Goal: Check status: Check status

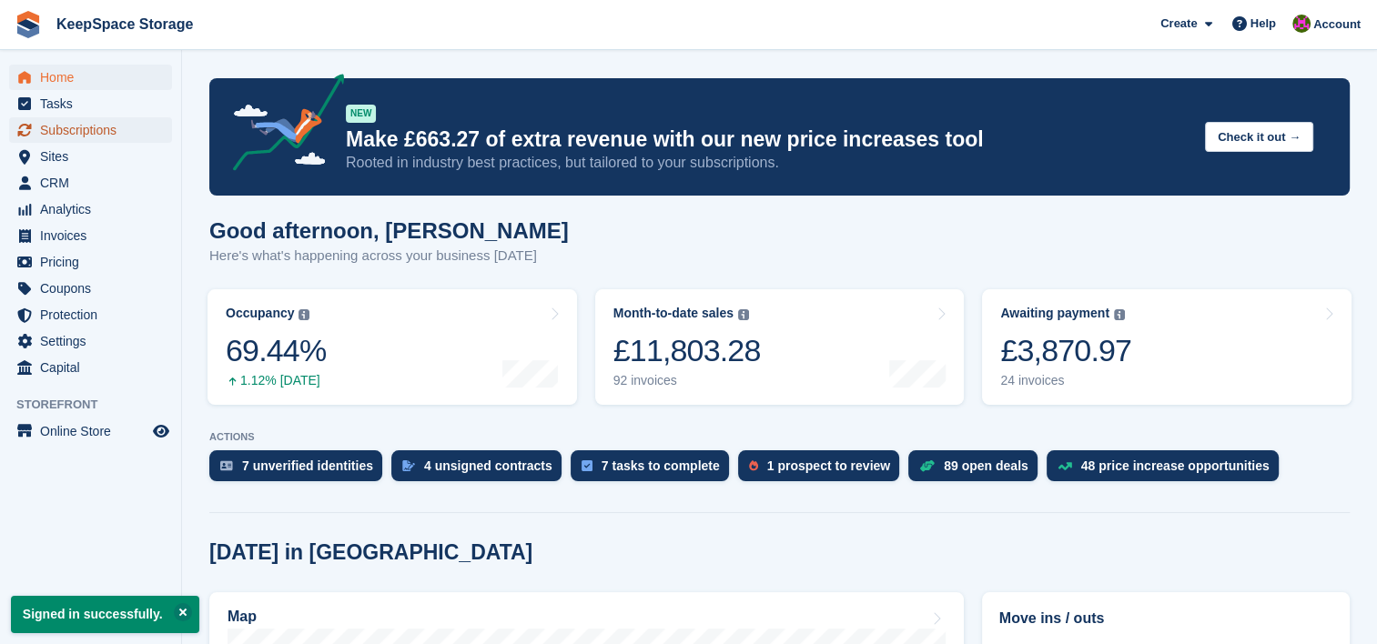
click at [100, 142] on span "Subscriptions" at bounding box center [94, 129] width 109 height 25
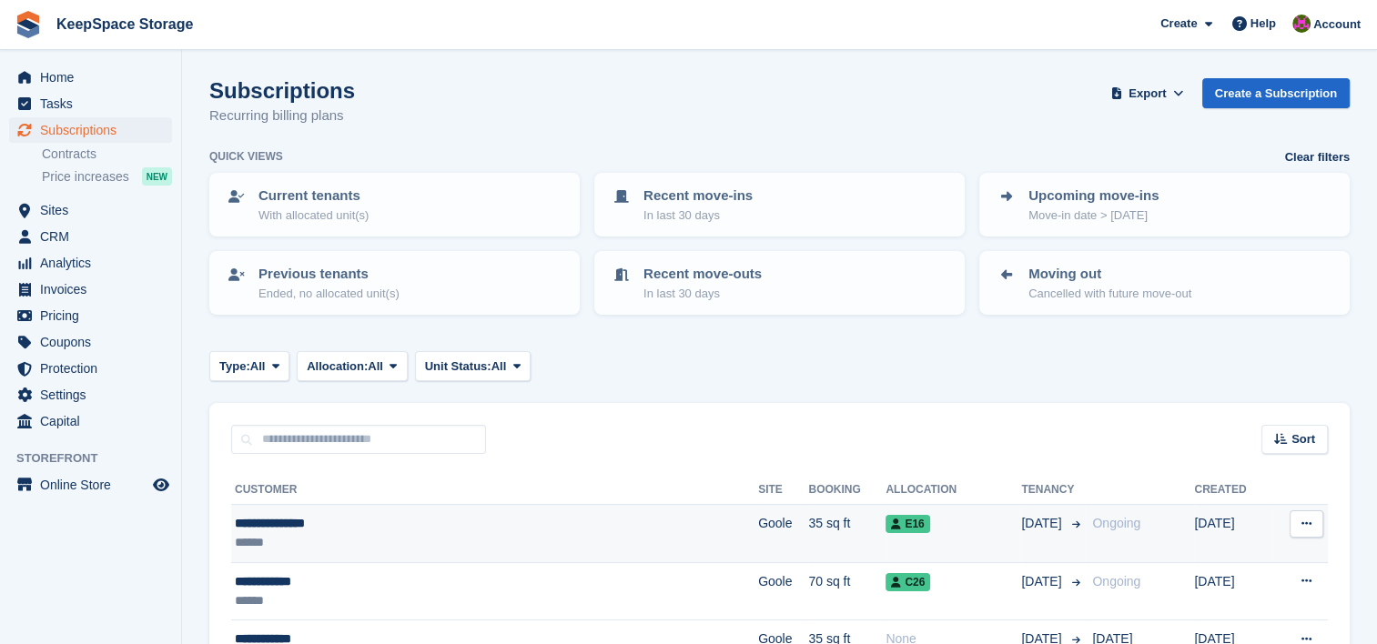
click at [425, 520] on div "**********" at bounding box center [411, 523] width 352 height 19
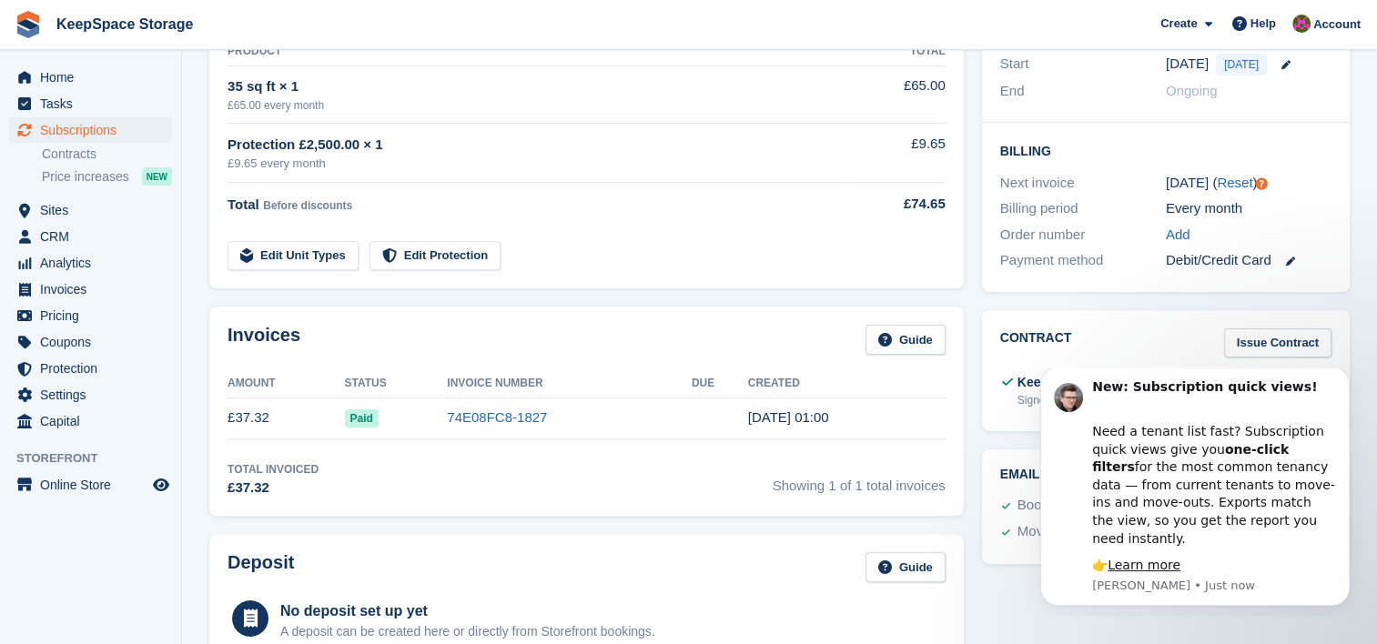
scroll to position [152, 0]
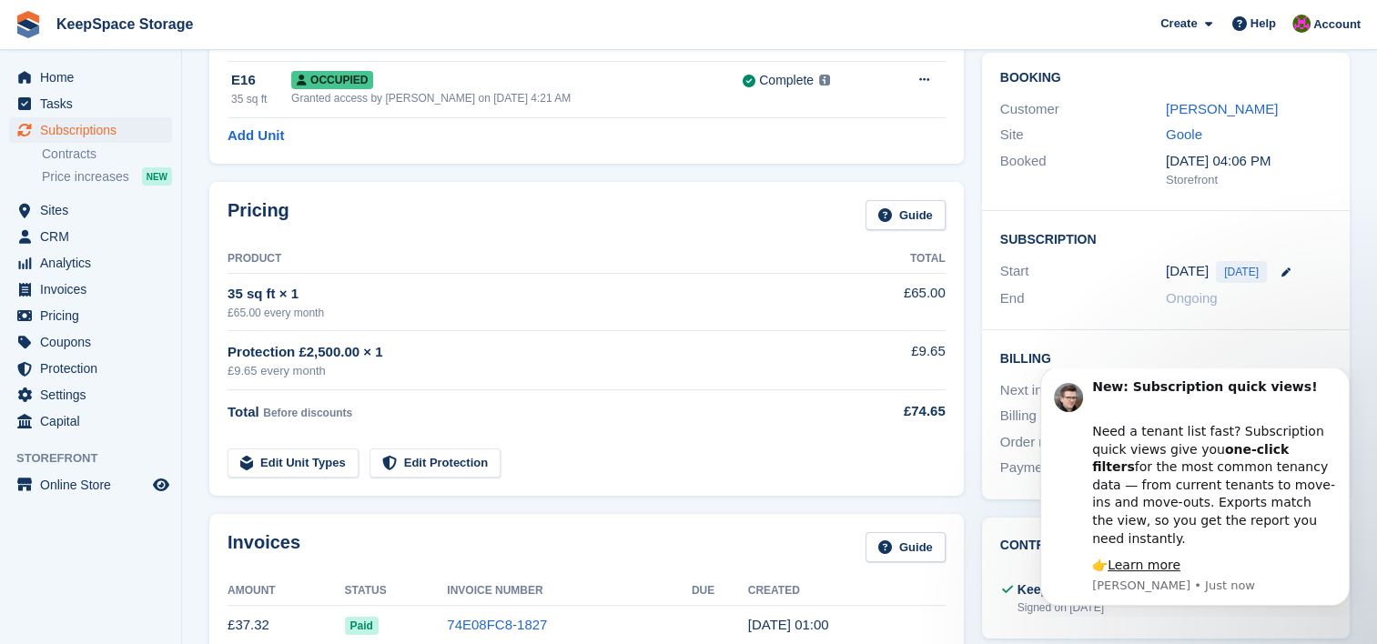
click at [1285, 222] on div "Subscription Start [DATE] [DATE] End Ongoing" at bounding box center [1166, 270] width 368 height 119
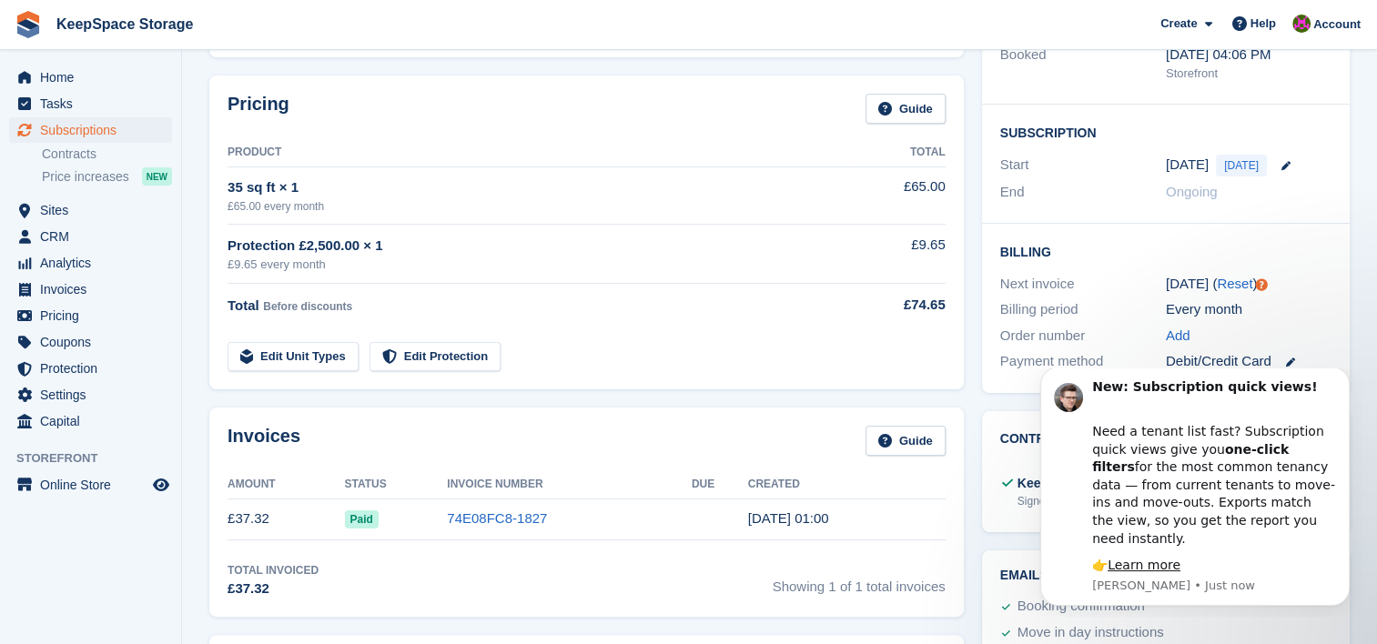
scroll to position [0, 0]
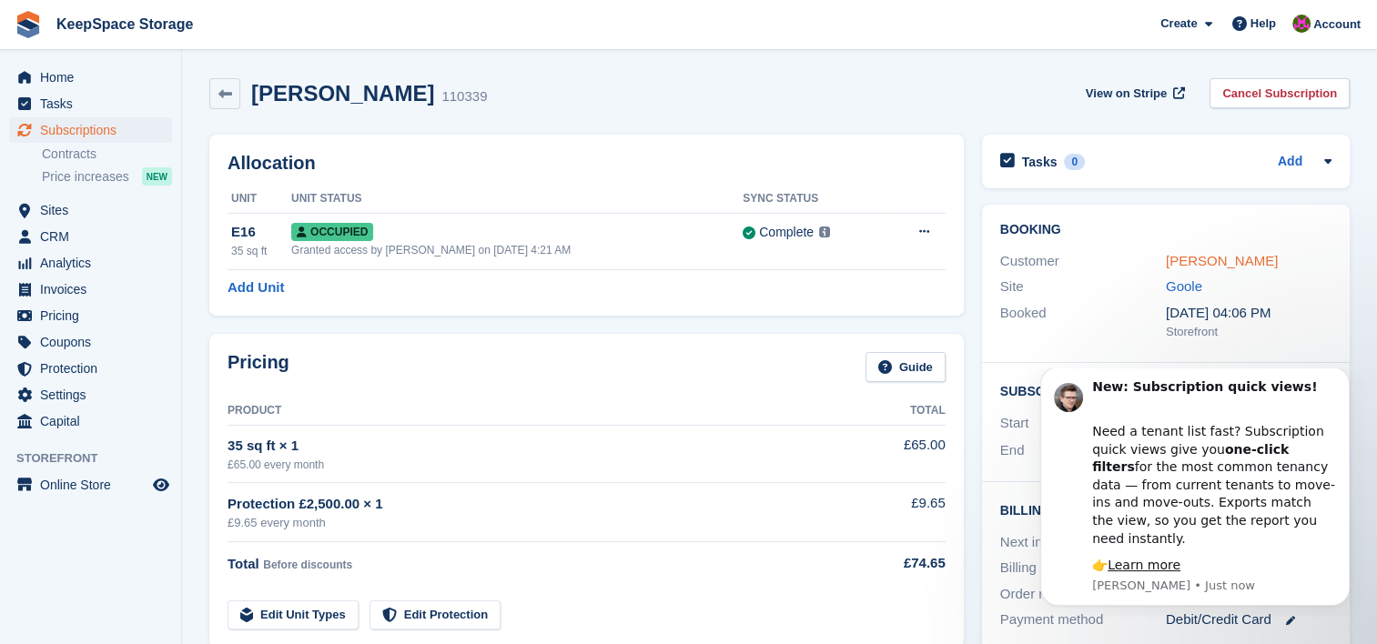
click at [1191, 258] on link "[PERSON_NAME]" at bounding box center [1222, 260] width 112 height 15
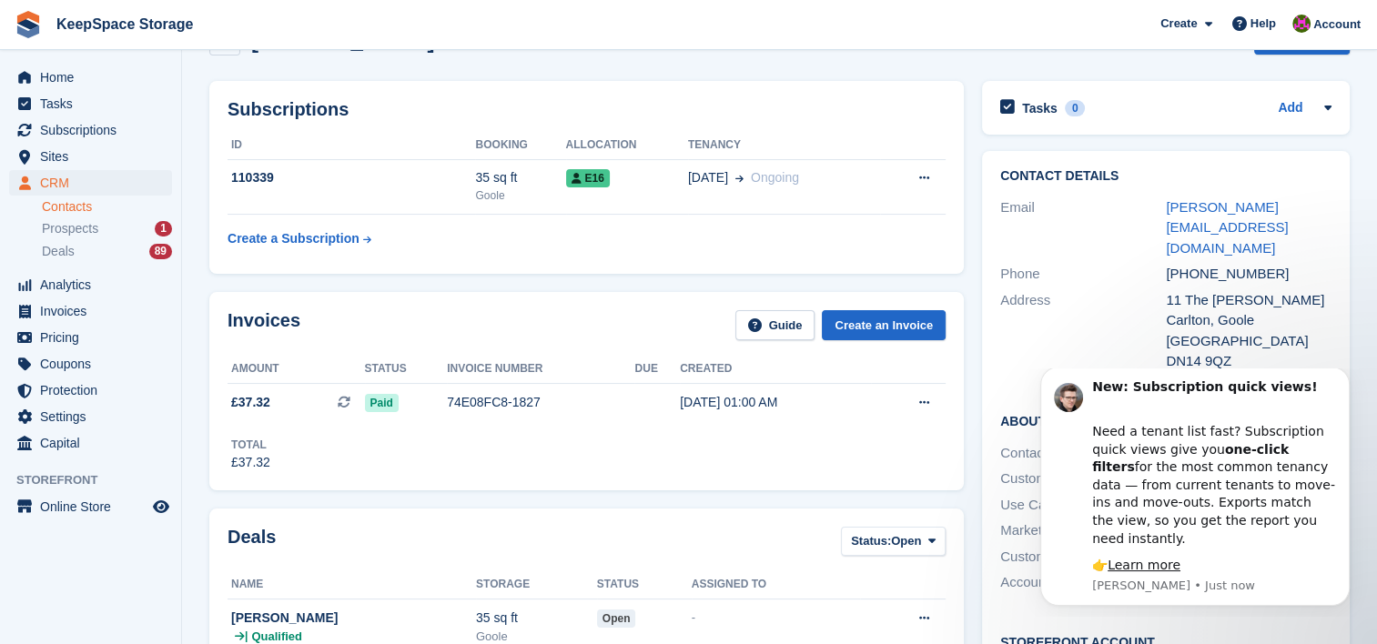
scroll to position [47, 0]
